Goal: Browse casually: Explore the website without a specific task or goal

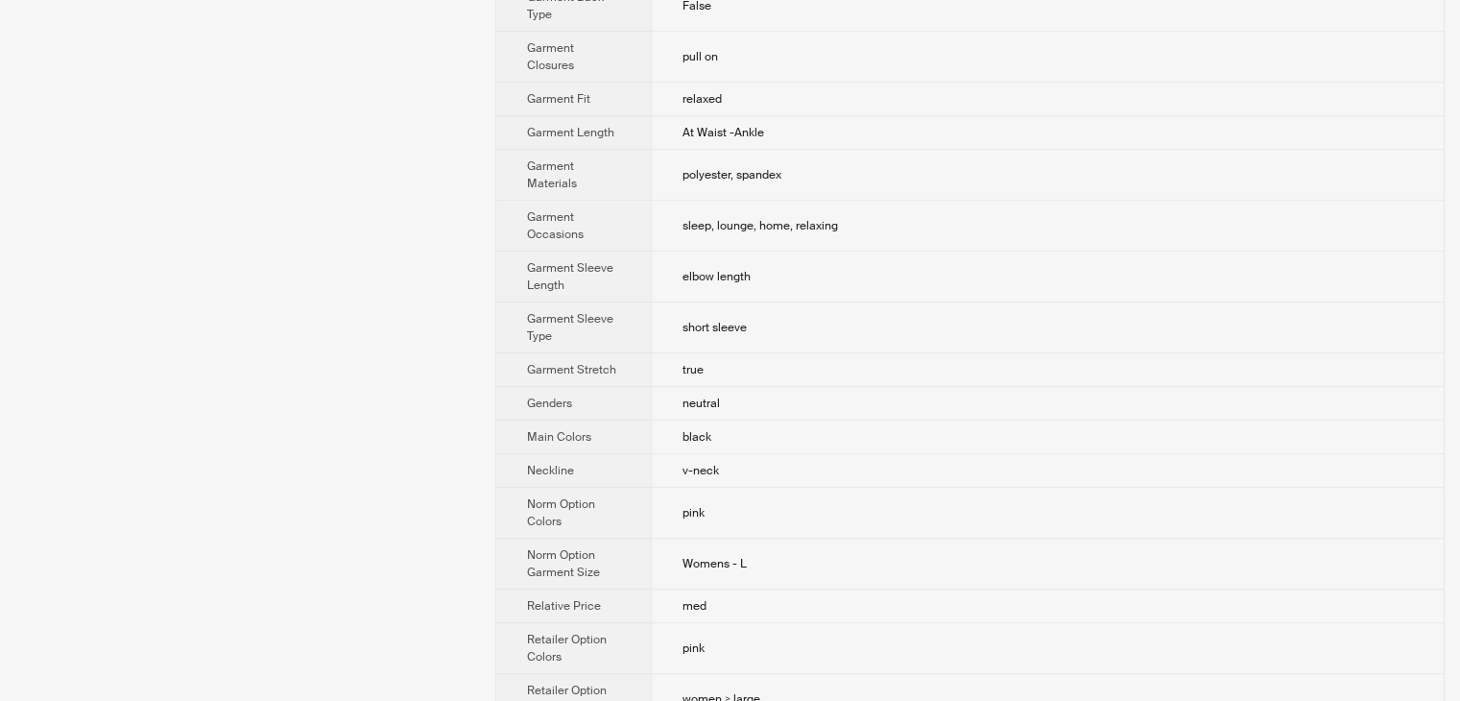
scroll to position [1081, 0]
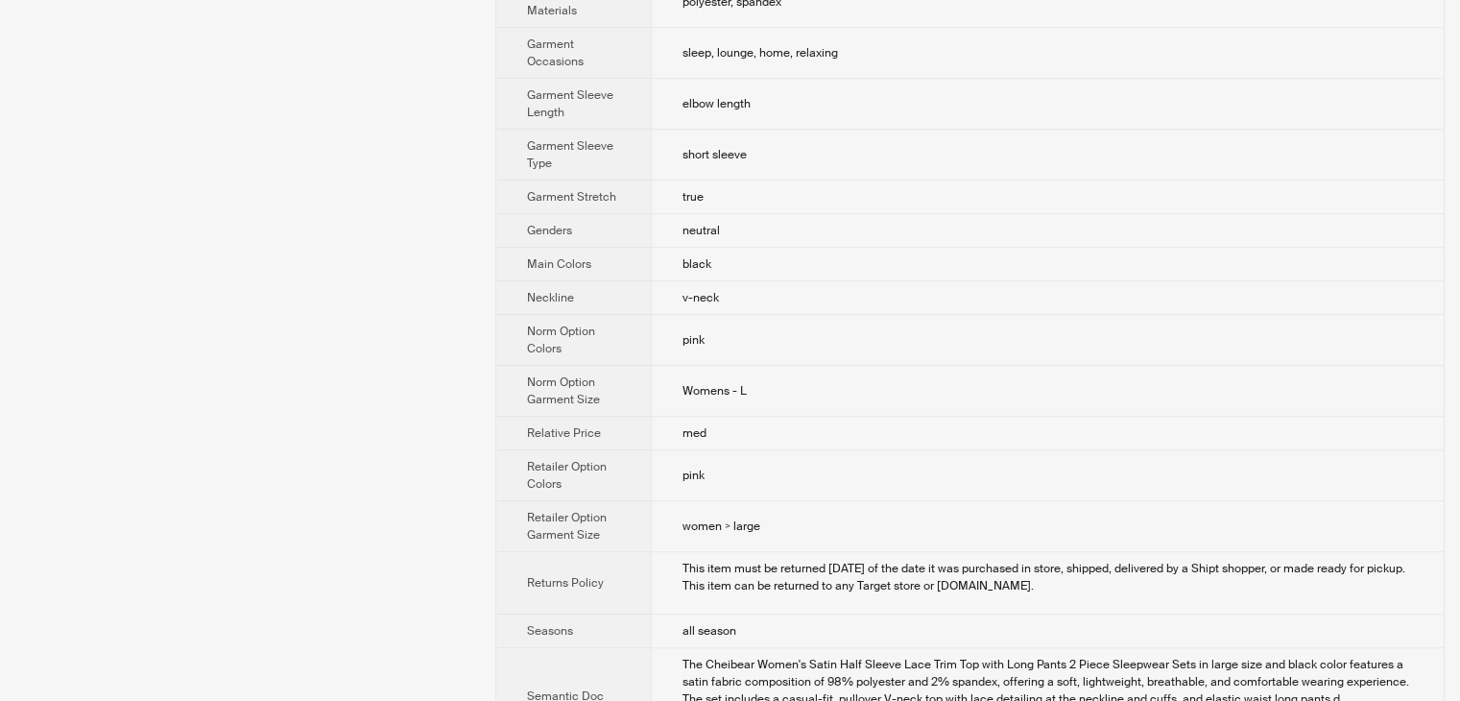
drag, startPoint x: 372, startPoint y: 586, endPoint x: 411, endPoint y: 564, distance: 43.8
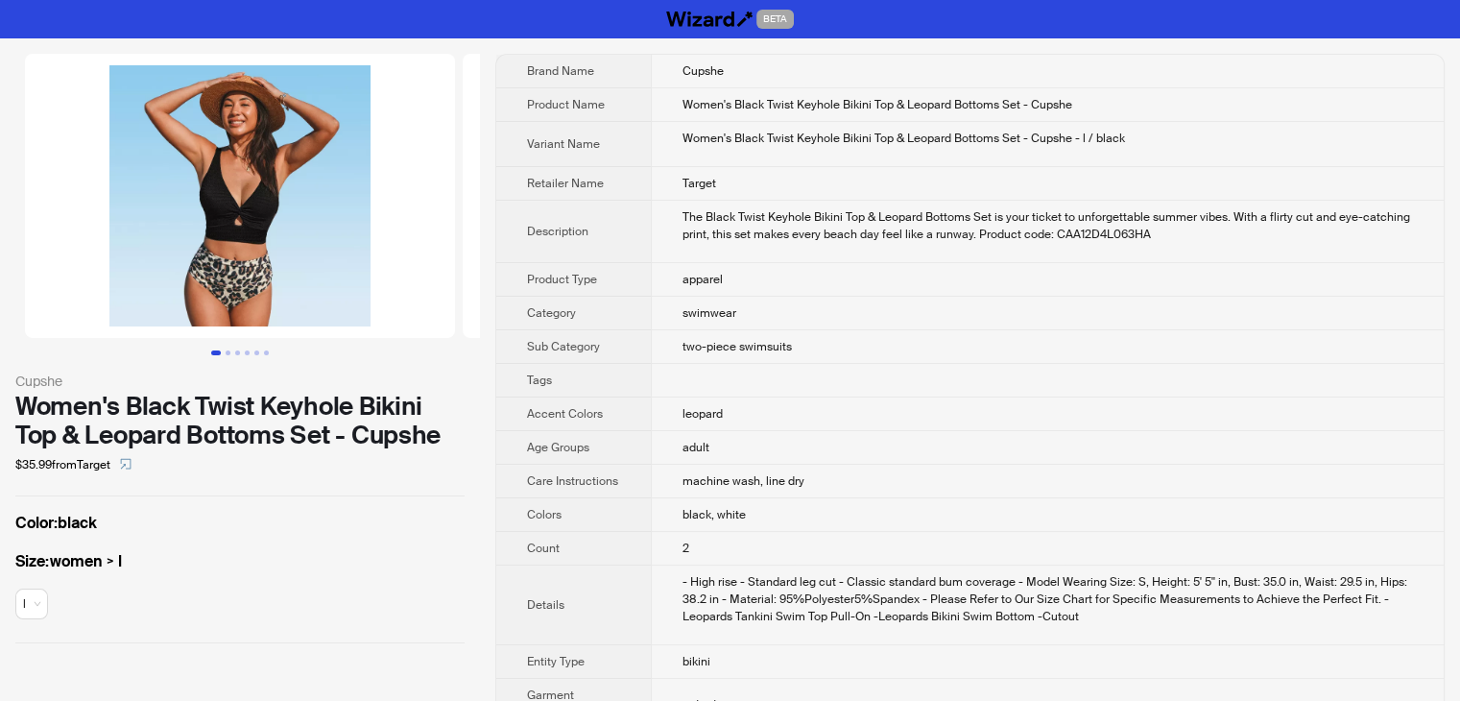
click at [363, 608] on div "Size : women > l l" at bounding box center [239, 588] width 449 height 77
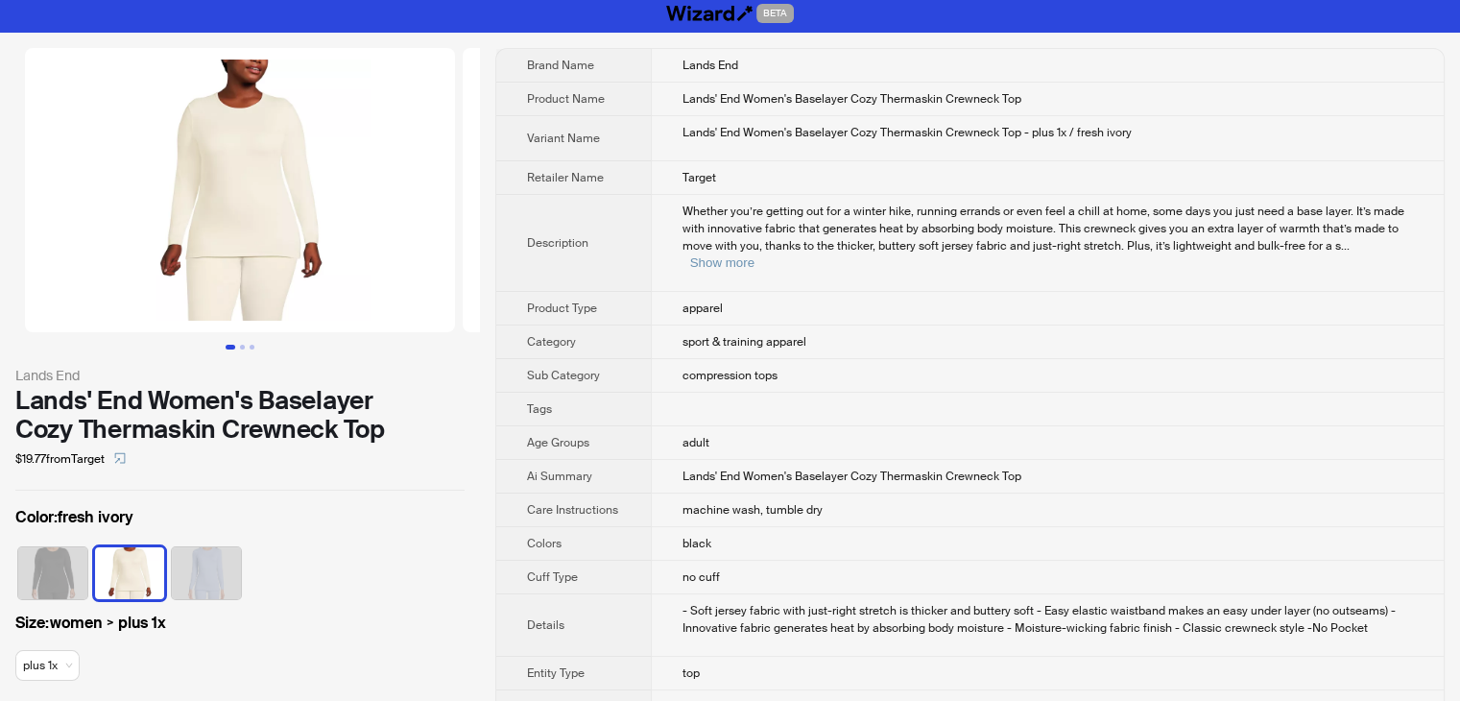
scroll to position [192, 0]
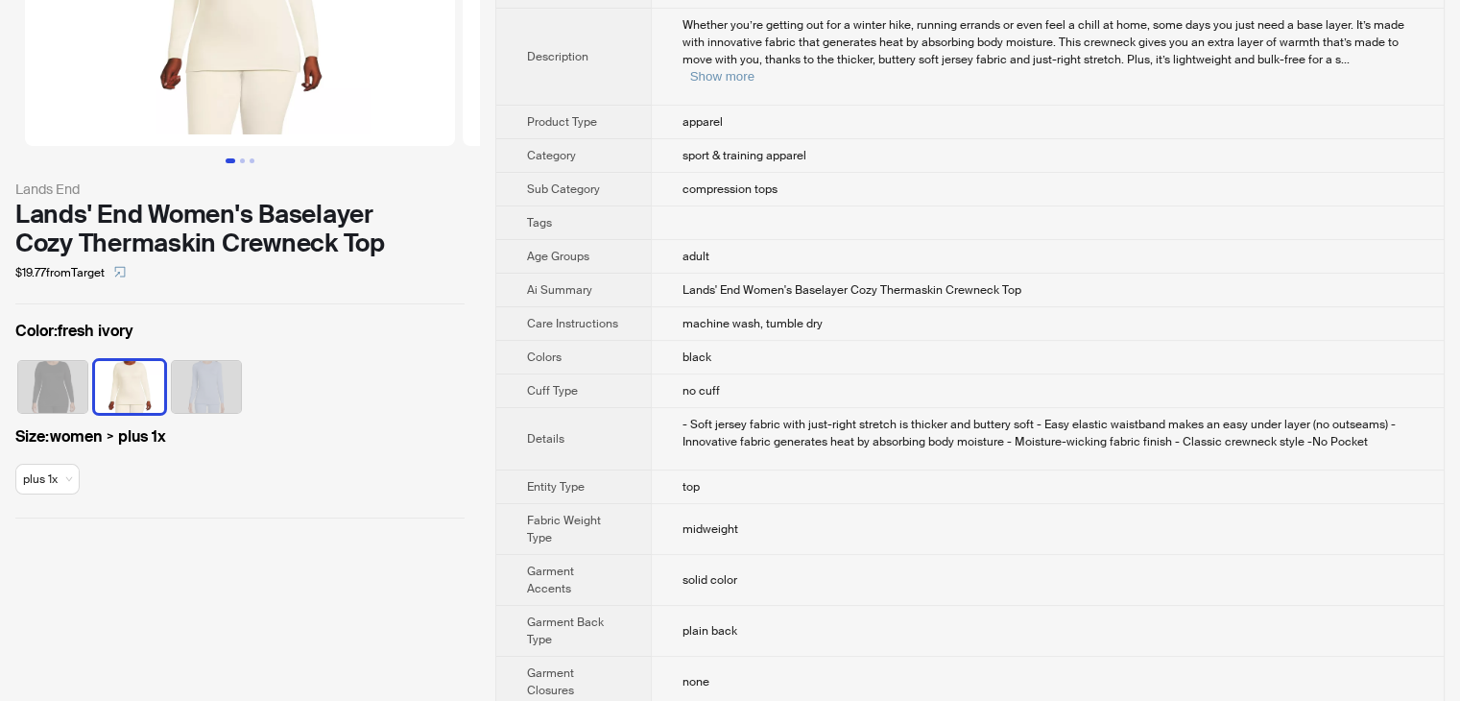
drag, startPoint x: 246, startPoint y: 673, endPoint x: 389, endPoint y: 565, distance: 178.9
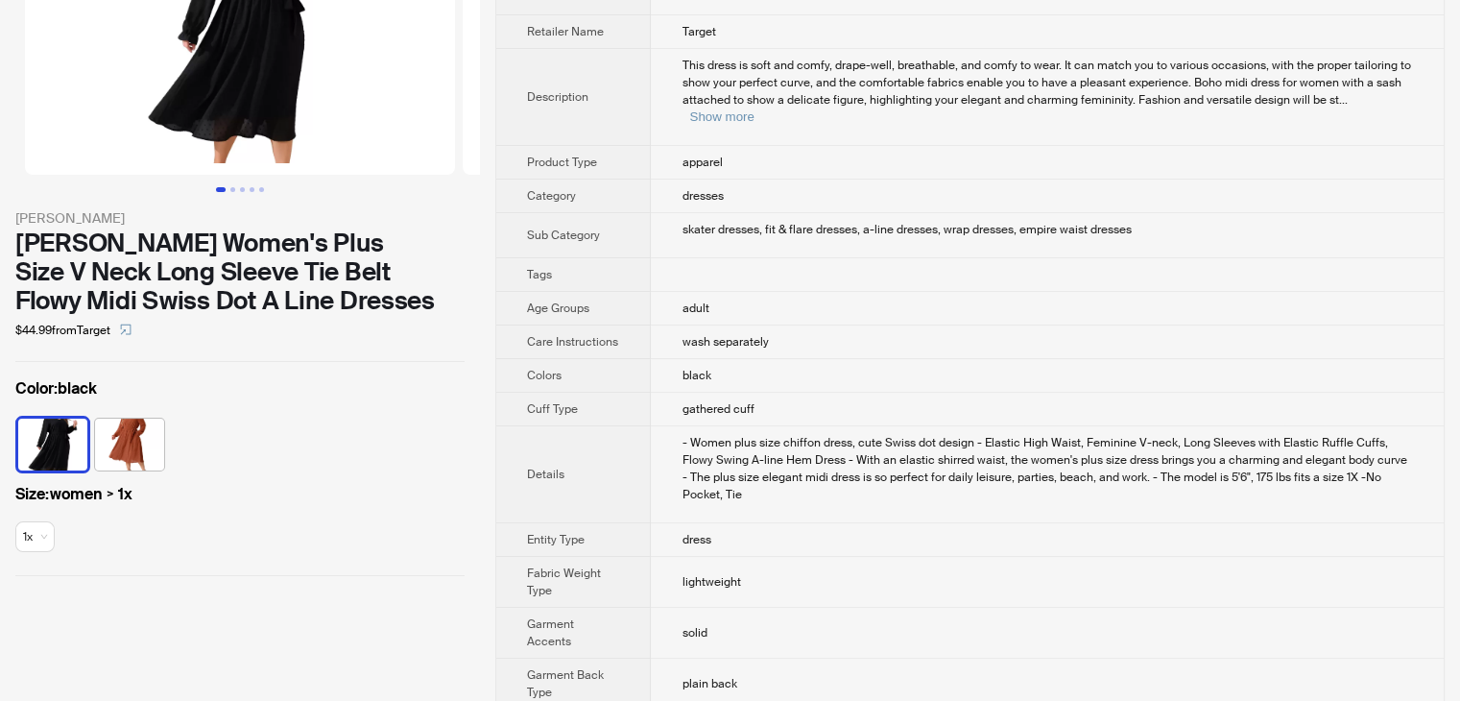
scroll to position [192, 0]
